Goal: Task Accomplishment & Management: Manage account settings

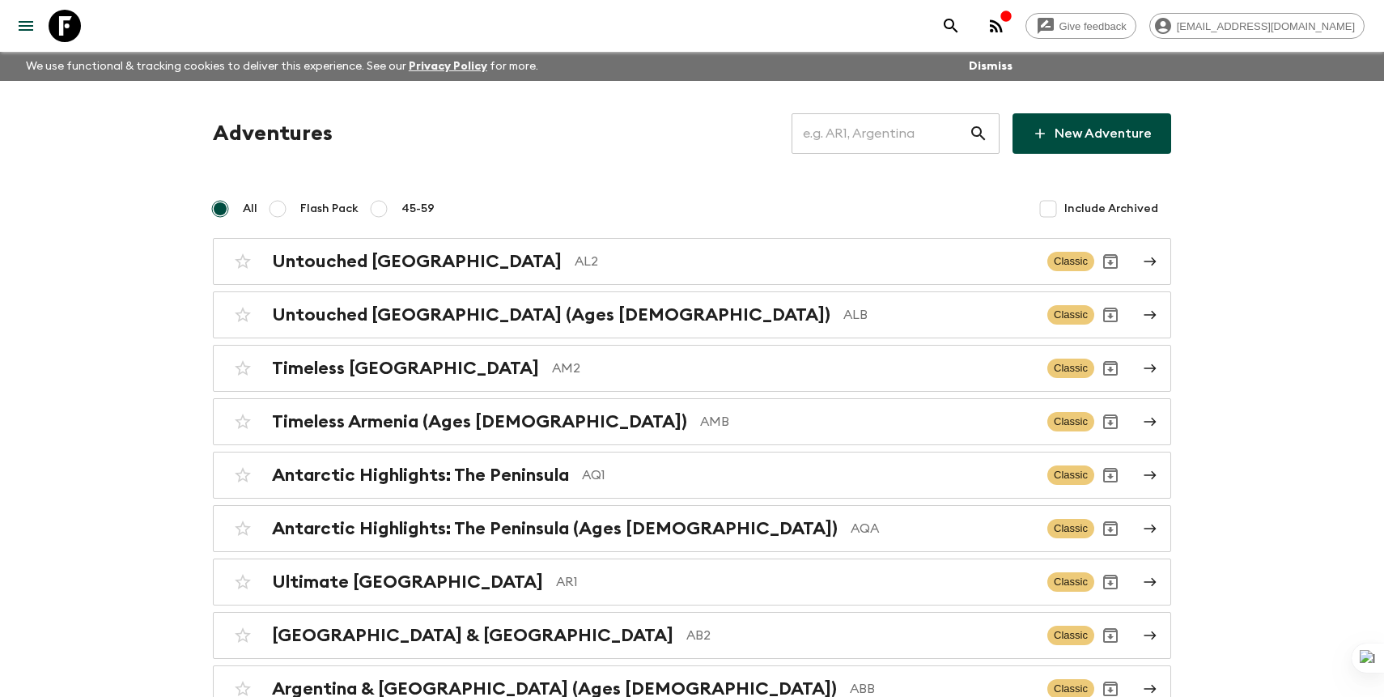
click at [917, 137] on input "text" at bounding box center [880, 133] width 177 height 45
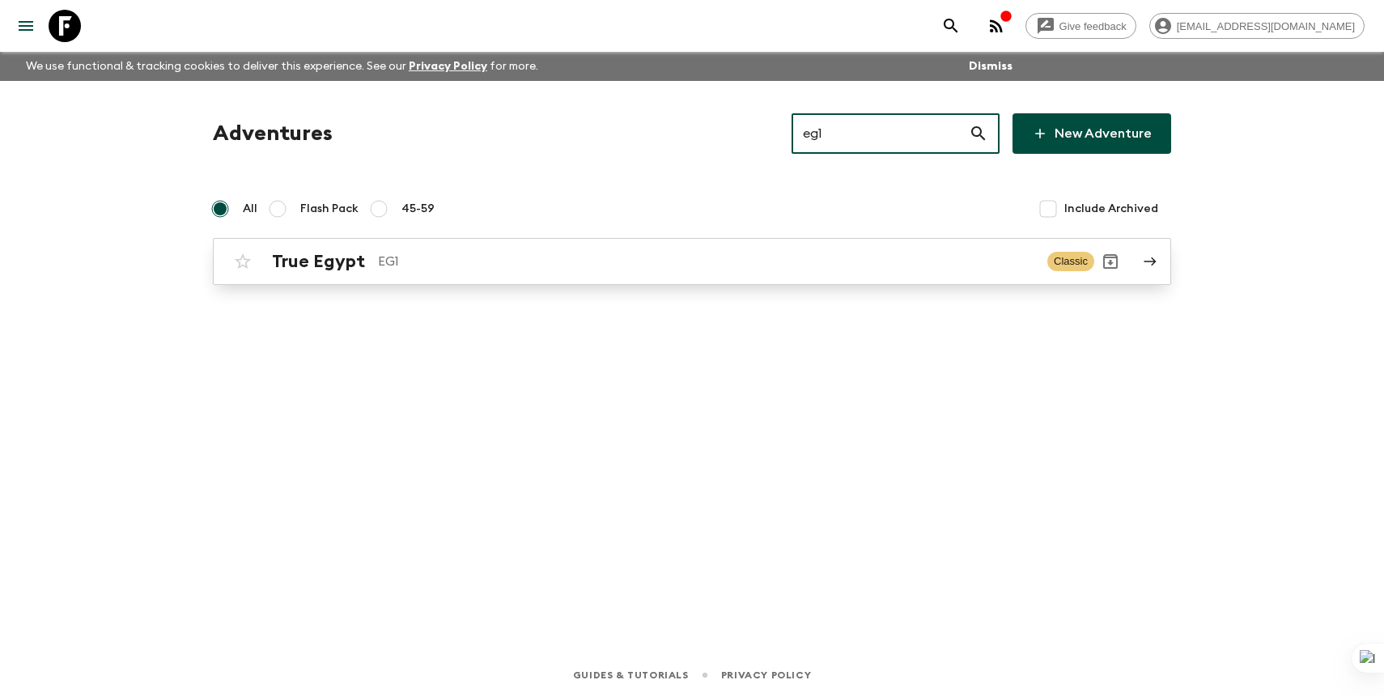
type input "eg1"
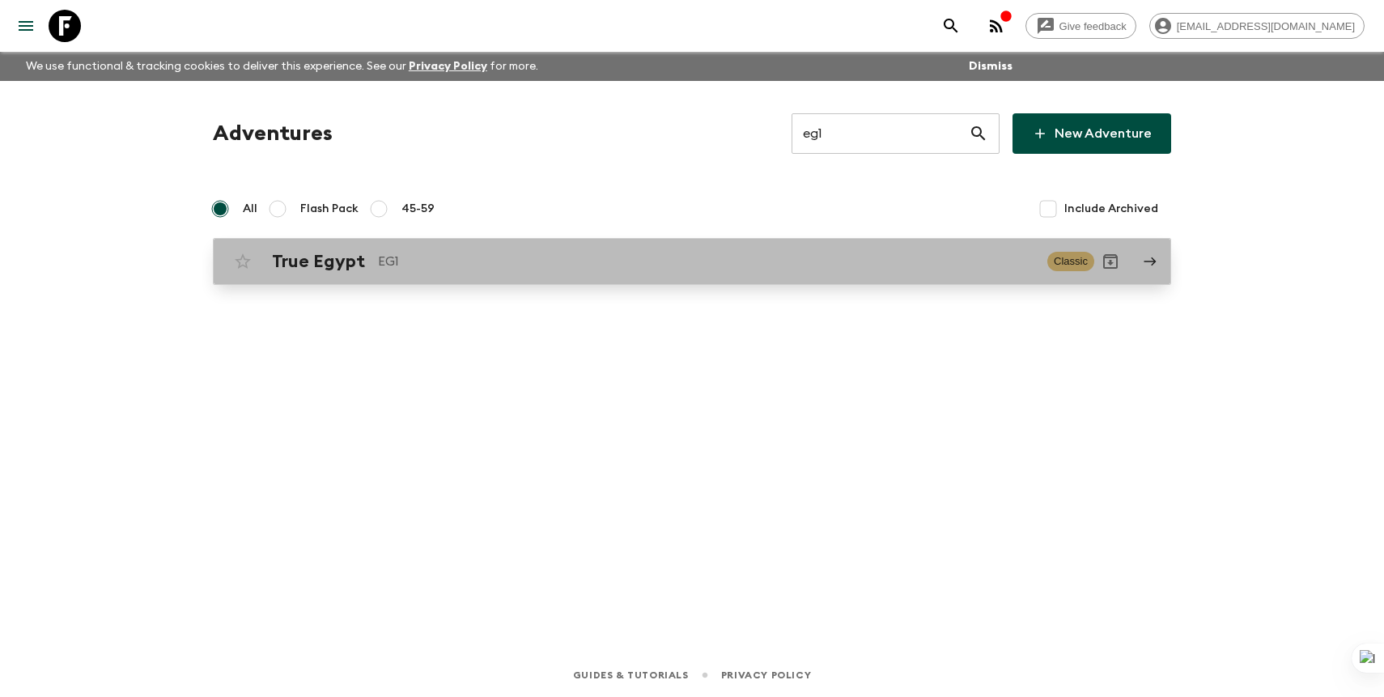
click at [805, 266] on p "EG1" at bounding box center [706, 261] width 656 height 19
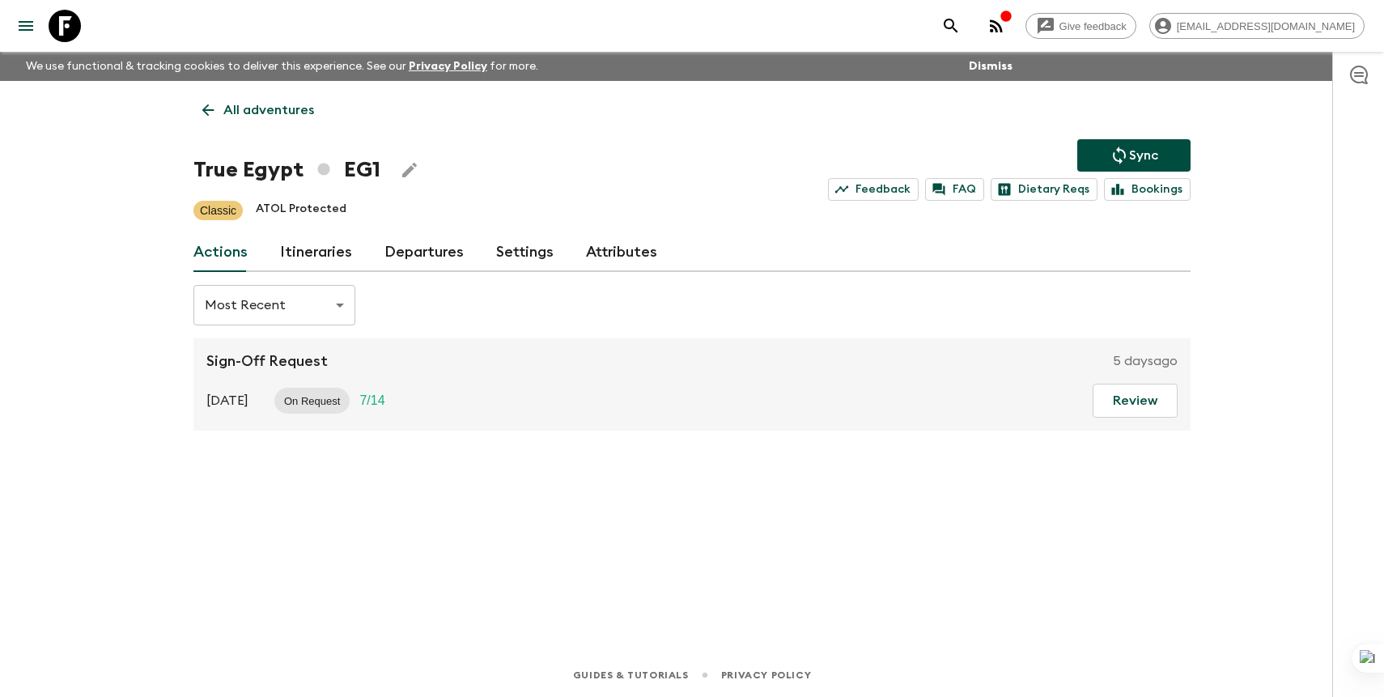
click at [433, 253] on link "Departures" at bounding box center [423, 252] width 79 height 39
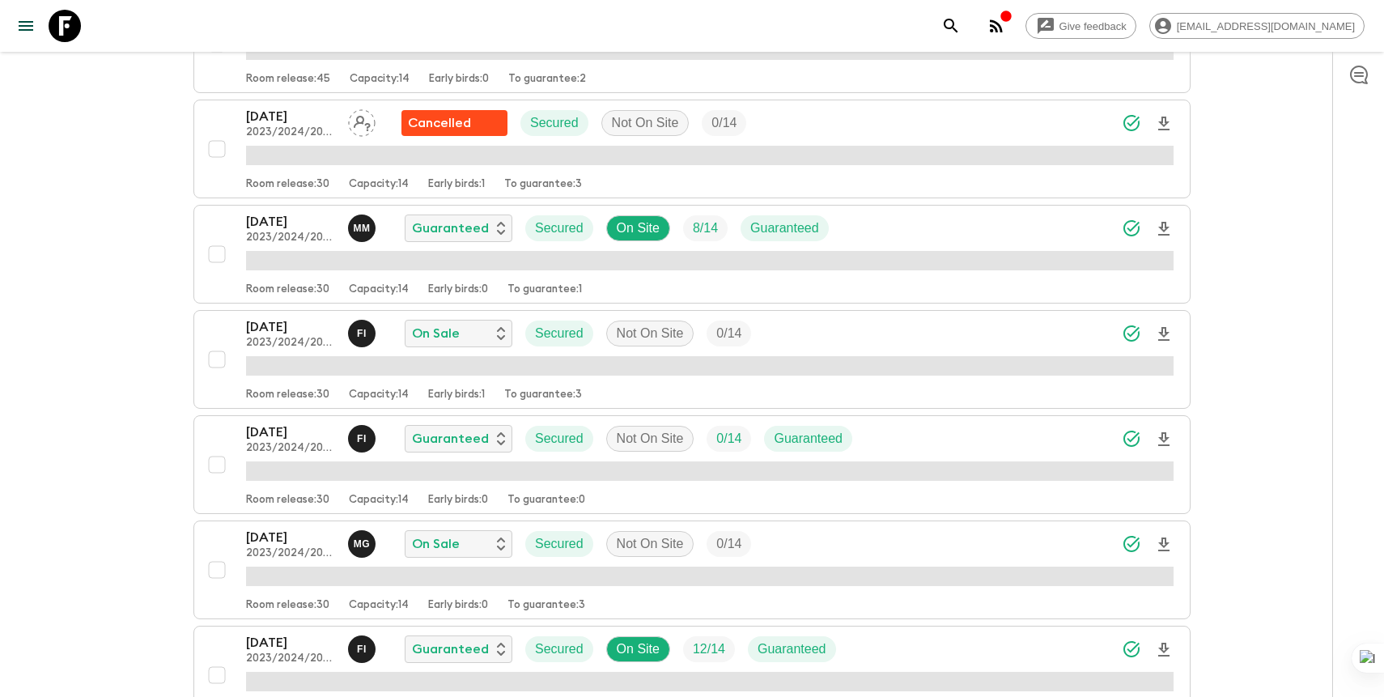
scroll to position [1761, 0]
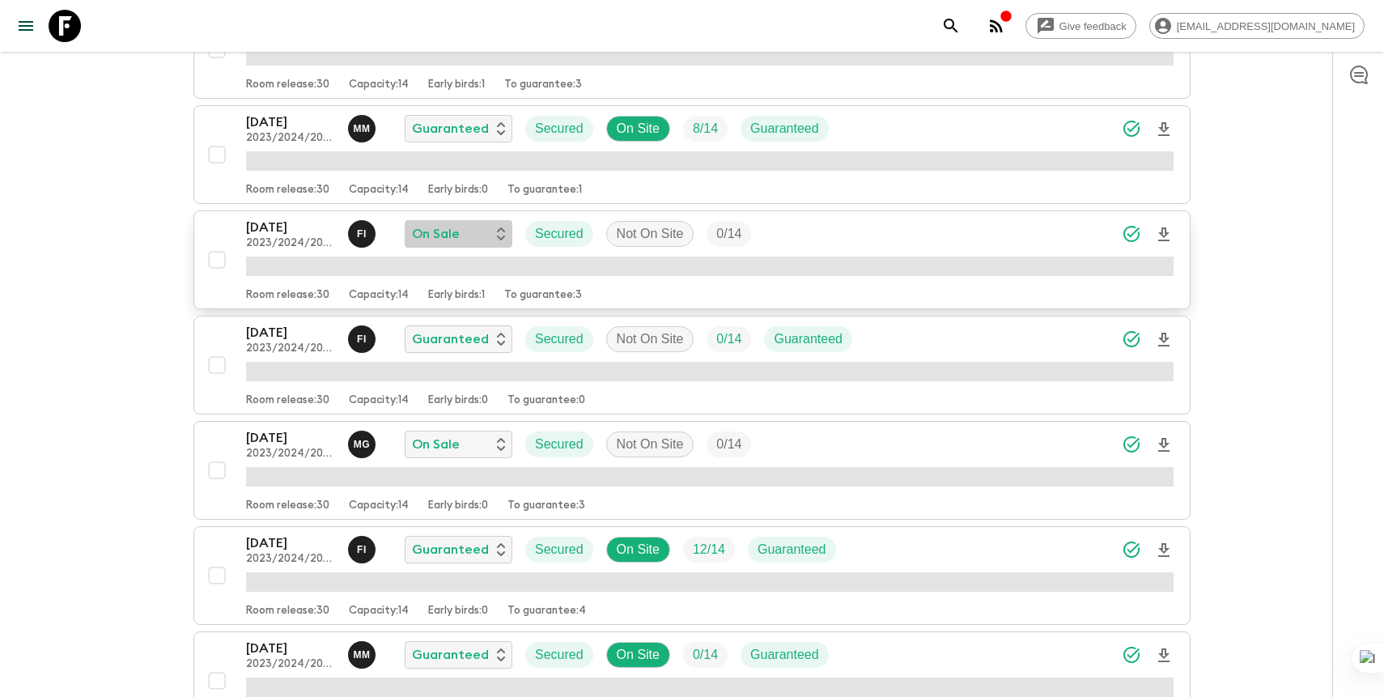
click at [468, 235] on div "On Sale" at bounding box center [458, 233] width 93 height 19
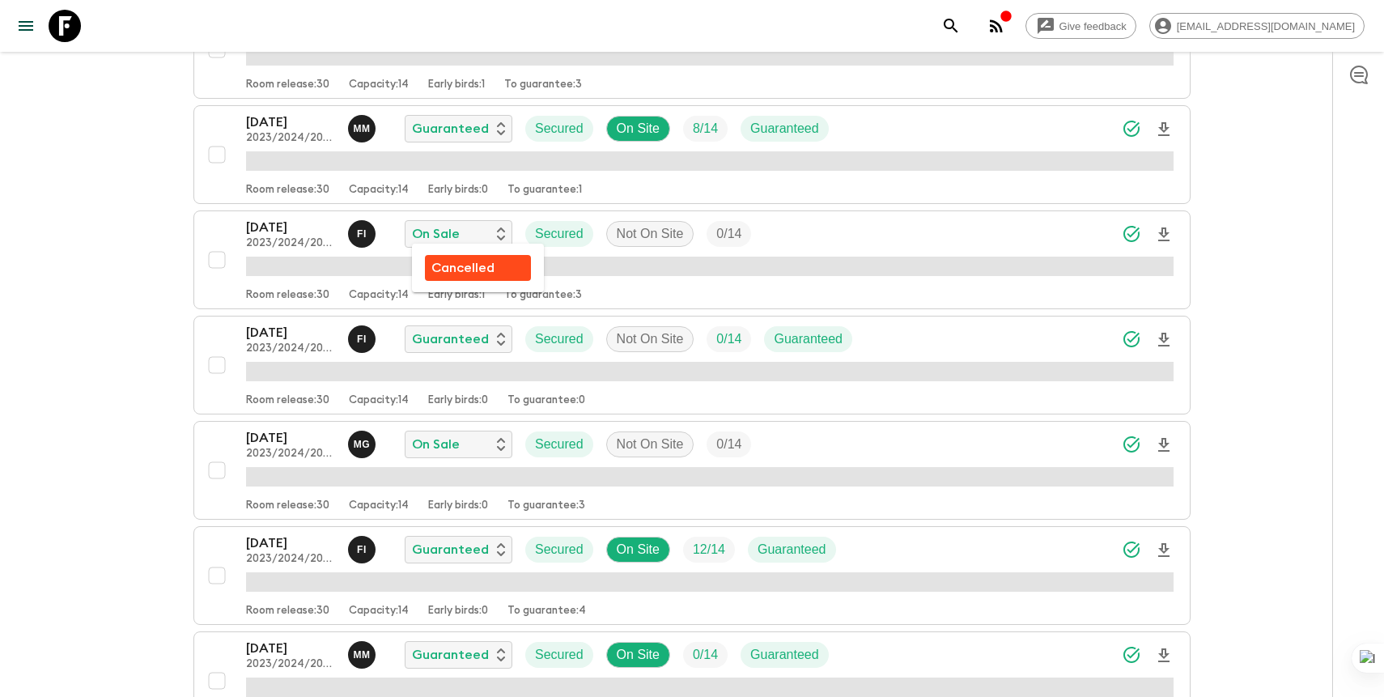
click at [455, 274] on p "Cancelled" at bounding box center [462, 267] width 63 height 19
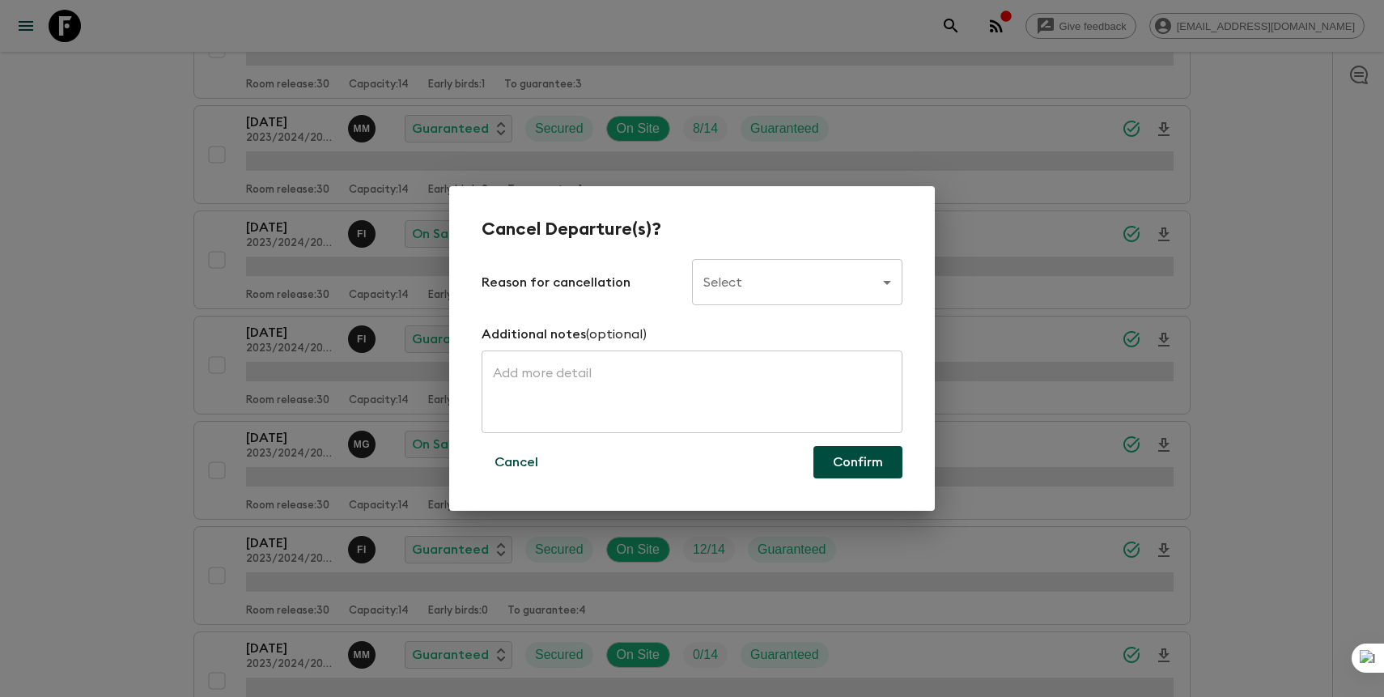
click at [744, 281] on body "Give feedback [PERSON_NAME][EMAIL_ADDRESS][DOMAIN_NAME] We use functional & tra…" at bounding box center [692, 453] width 1384 height 4428
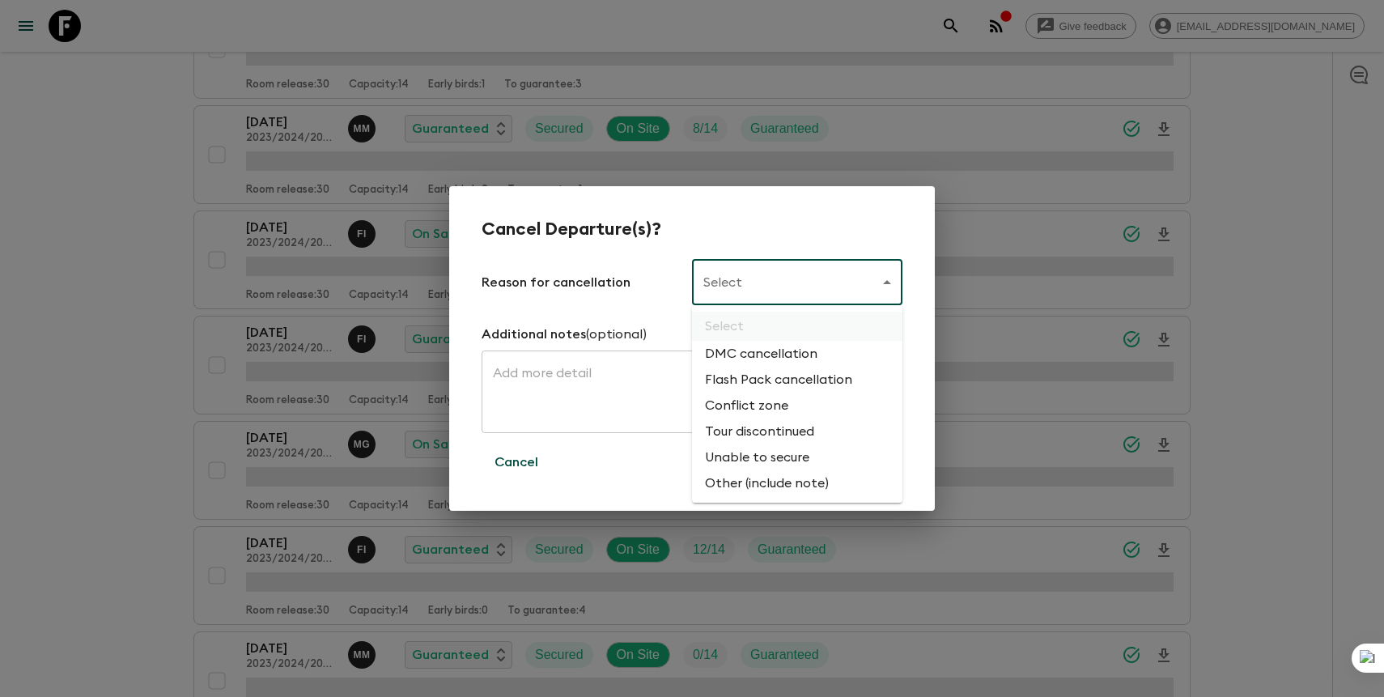
click at [764, 376] on li "Flash Pack cancellation" at bounding box center [797, 380] width 210 height 26
type input "FLASHPACK_CANCELLATION"
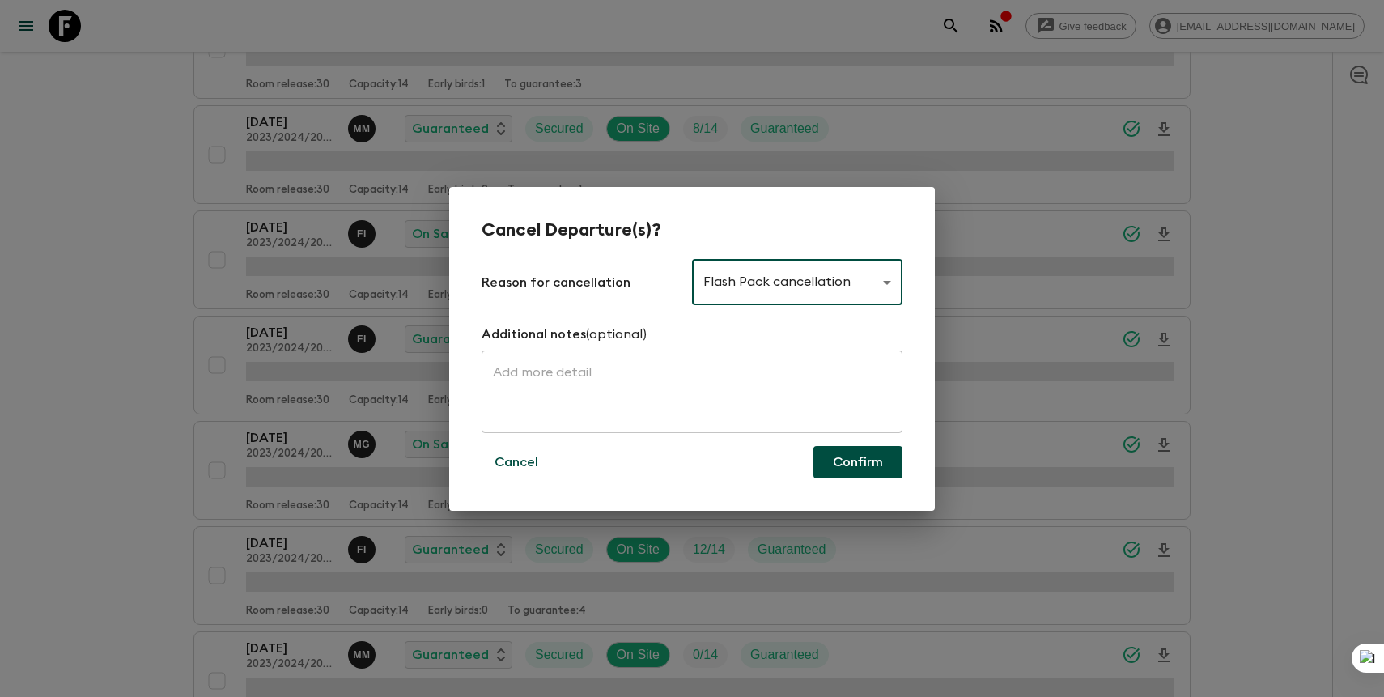
click at [845, 461] on button "Confirm" at bounding box center [858, 462] width 89 height 32
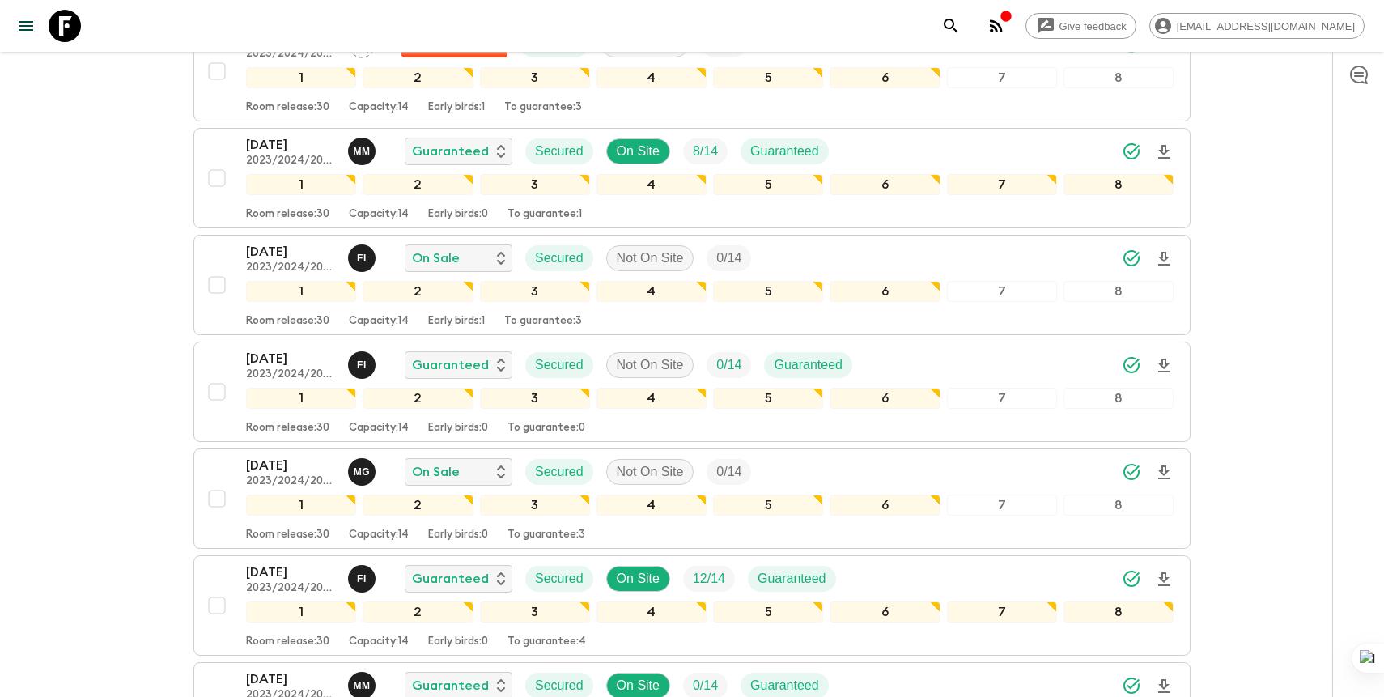
scroll to position [1782, 0]
